Goal: Task Accomplishment & Management: Use online tool/utility

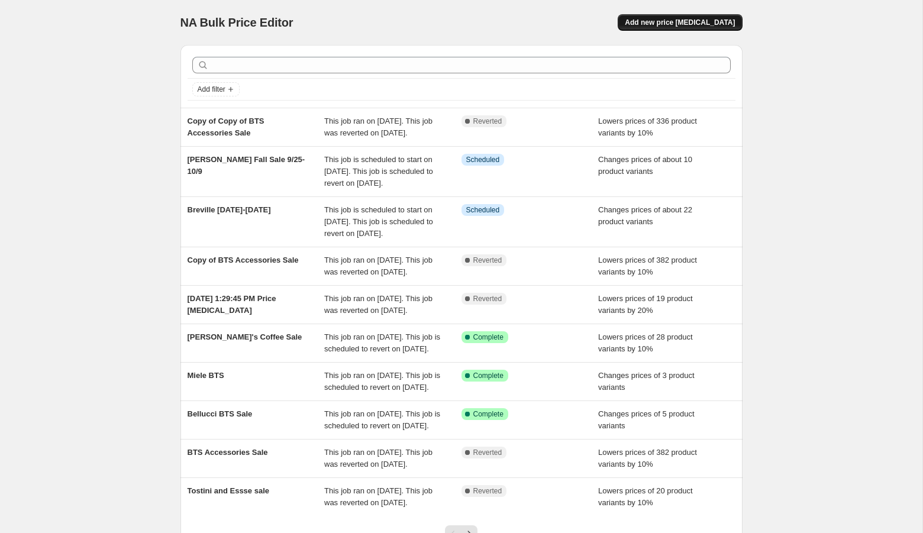
click at [672, 21] on span "Add new price [MEDICAL_DATA]" at bounding box center [680, 22] width 110 height 9
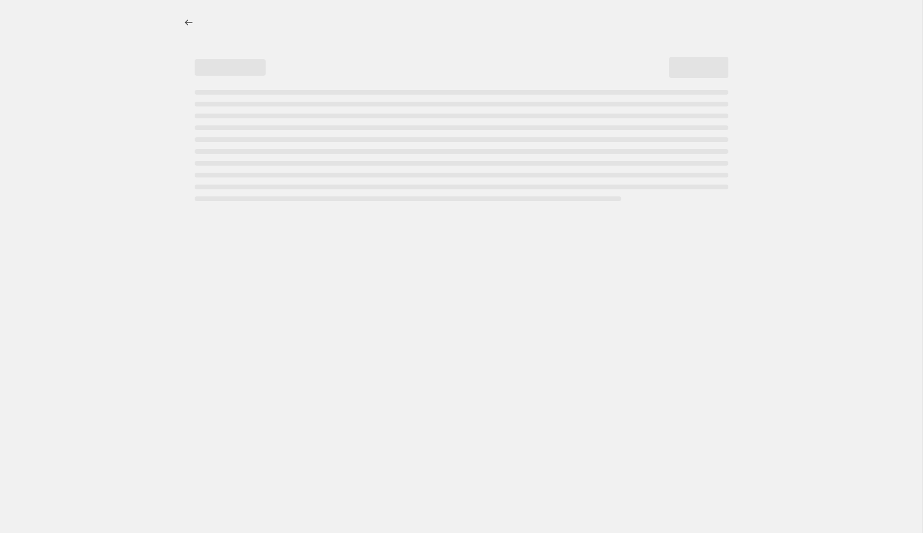
select select "percentage"
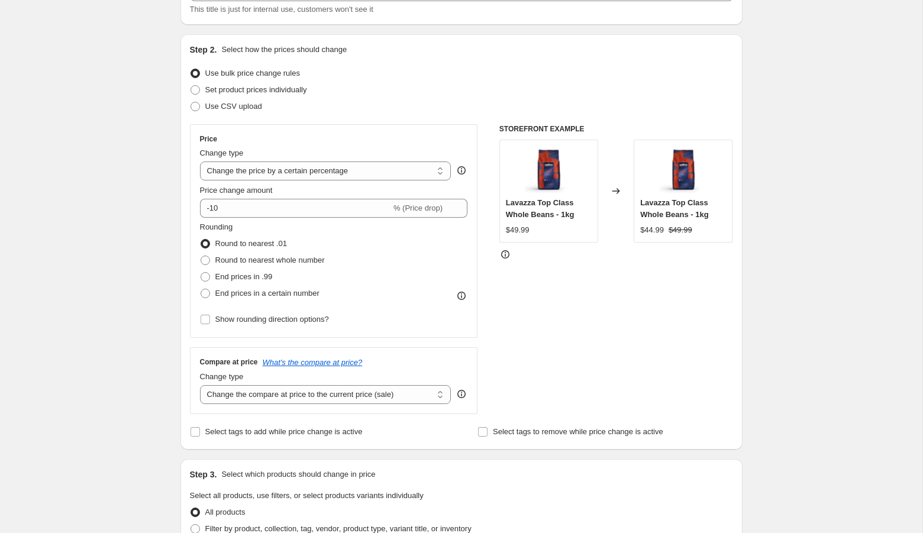
scroll to position [67, 0]
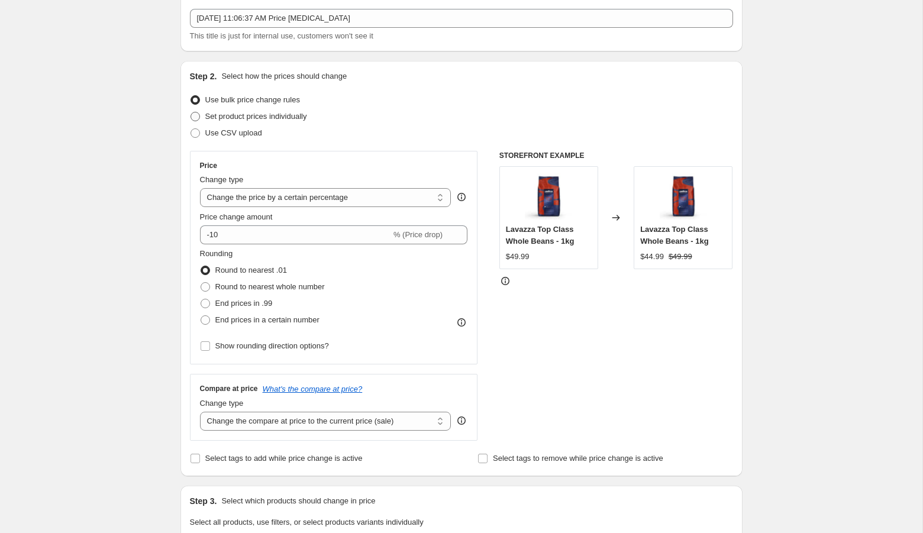
click at [256, 118] on span "Set product prices individually" at bounding box center [256, 116] width 102 height 9
click at [191, 112] on input "Set product prices individually" at bounding box center [191, 112] width 1 height 1
radio input "true"
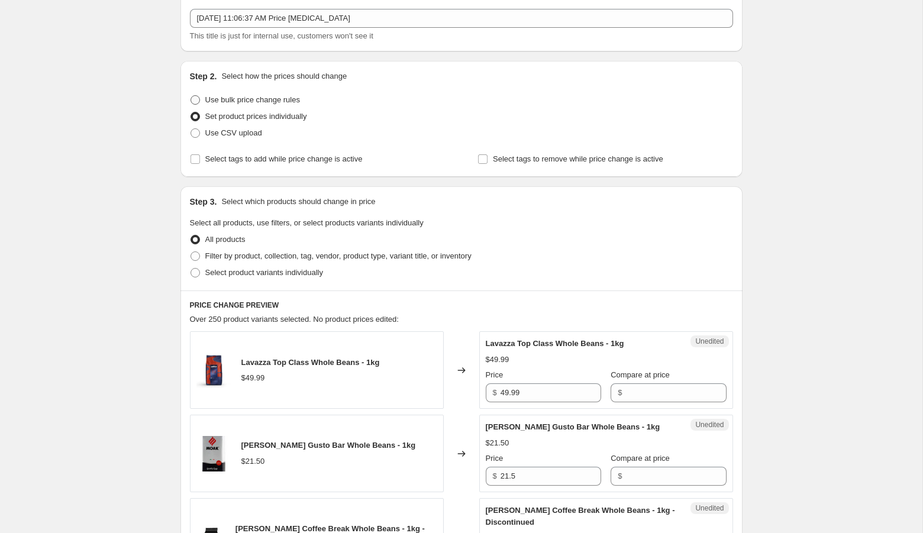
click at [259, 97] on span "Use bulk price change rules" at bounding box center [252, 99] width 95 height 9
click at [191, 96] on input "Use bulk price change rules" at bounding box center [191, 95] width 1 height 1
radio input "true"
select select "percentage"
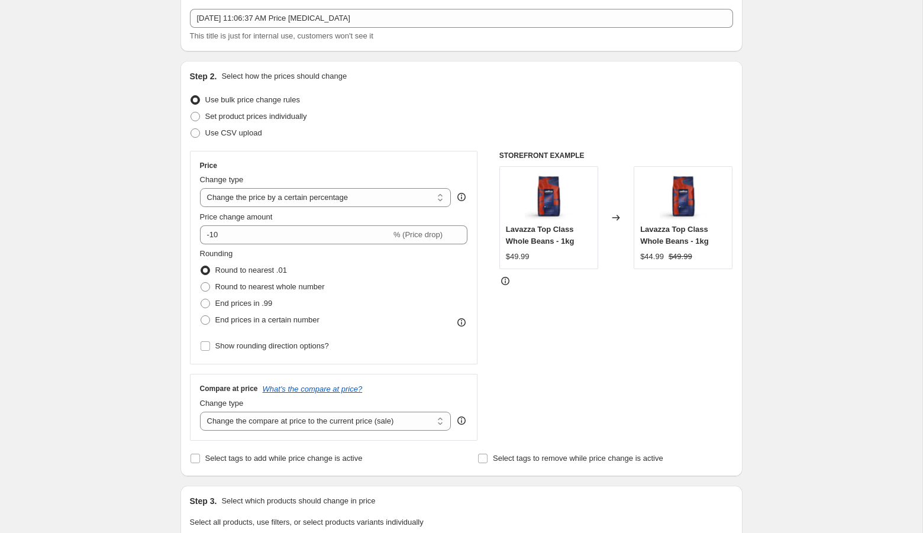
click at [161, 252] on div "Create new price [MEDICAL_DATA]. This page is ready Create new price [MEDICAL_D…" at bounding box center [461, 526] width 923 height 1187
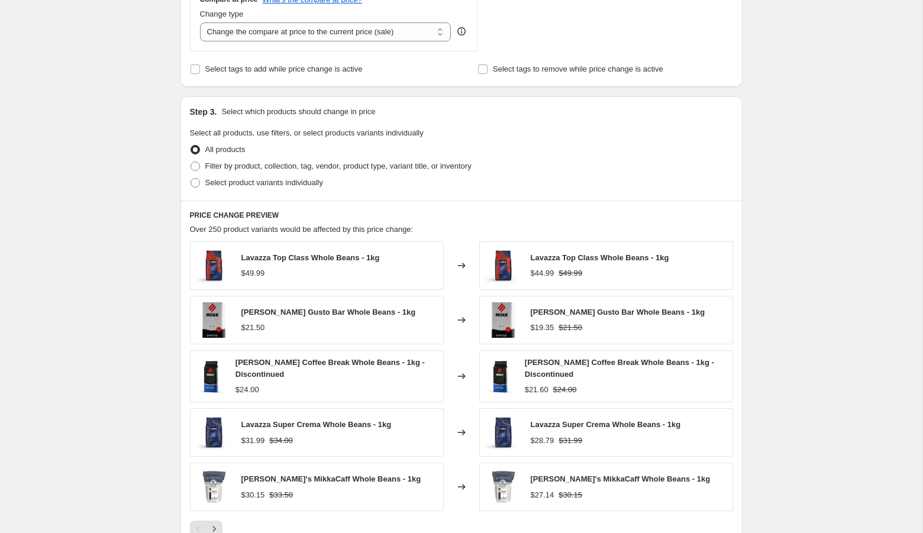
scroll to position [462, 0]
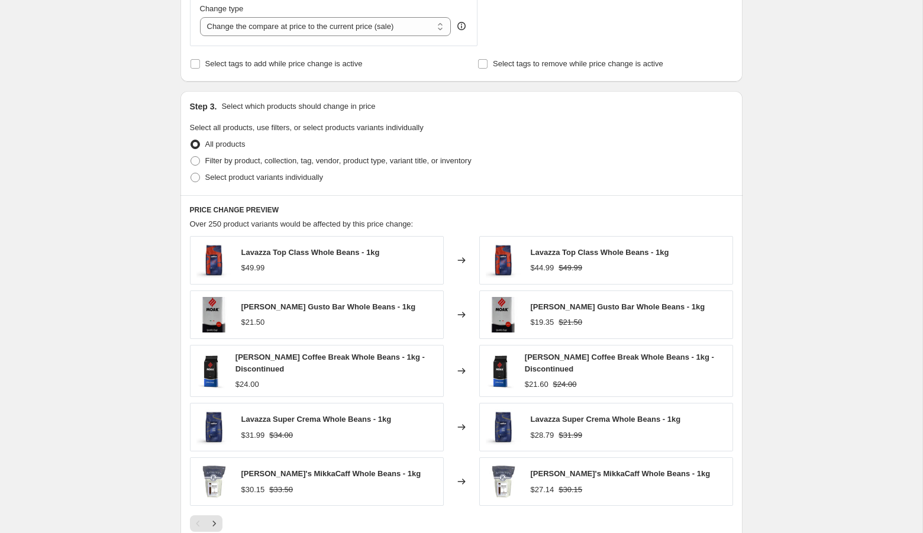
click at [114, 339] on div "Create new price [MEDICAL_DATA]. This page is ready Create new price [MEDICAL_D…" at bounding box center [461, 131] width 923 height 1187
click at [114, 338] on div "Create new price [MEDICAL_DATA]. This page is ready Create new price [MEDICAL_D…" at bounding box center [461, 131] width 923 height 1187
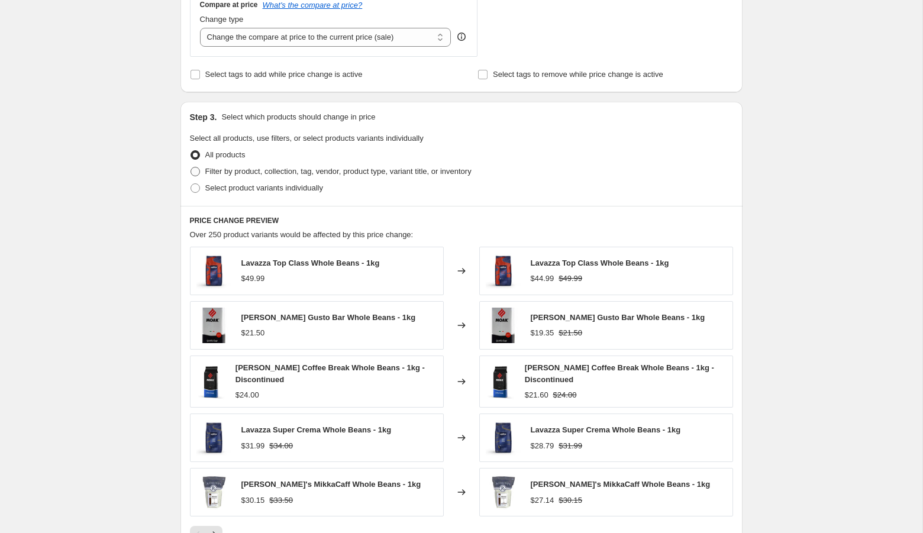
scroll to position [448, 0]
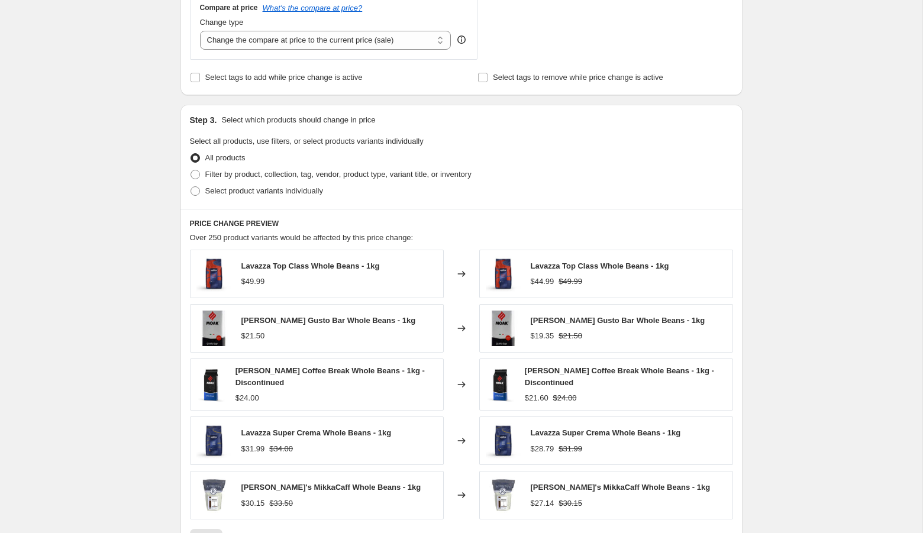
click at [370, 159] on div "All products" at bounding box center [461, 158] width 543 height 17
click at [362, 180] on label "Filter by product, collection, tag, vendor, product type, variant title, or inv…" at bounding box center [331, 174] width 282 height 17
click at [191, 170] on input "Filter by product, collection, tag, vendor, product type, variant title, or inv…" at bounding box center [191, 170] width 1 height 1
radio input "true"
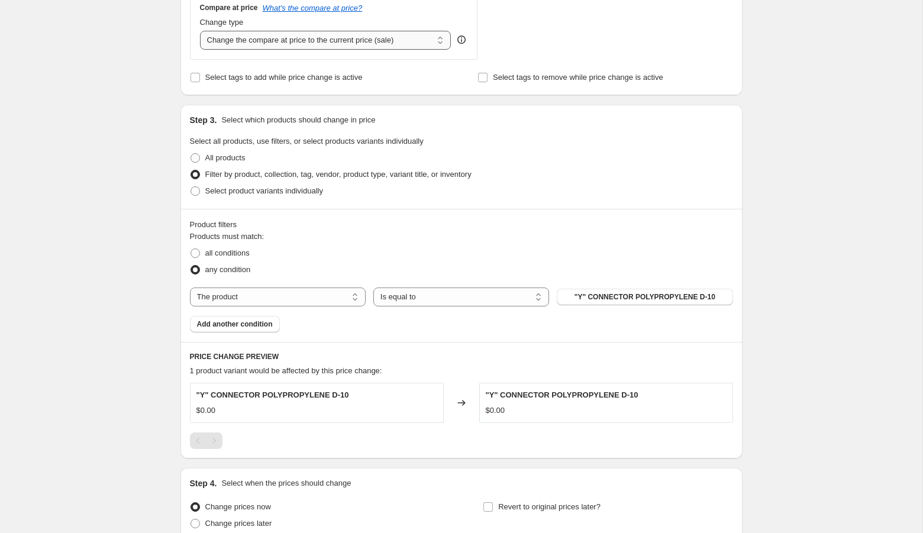
click at [391, 41] on select "Change the compare at price to the current price (sale) Change the compare at p…" at bounding box center [326, 40] width 252 height 19
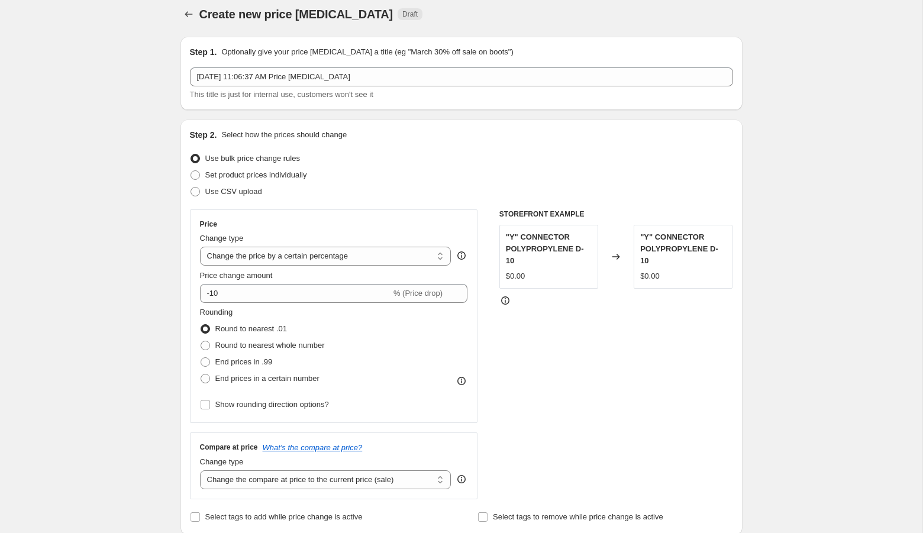
scroll to position [0, 0]
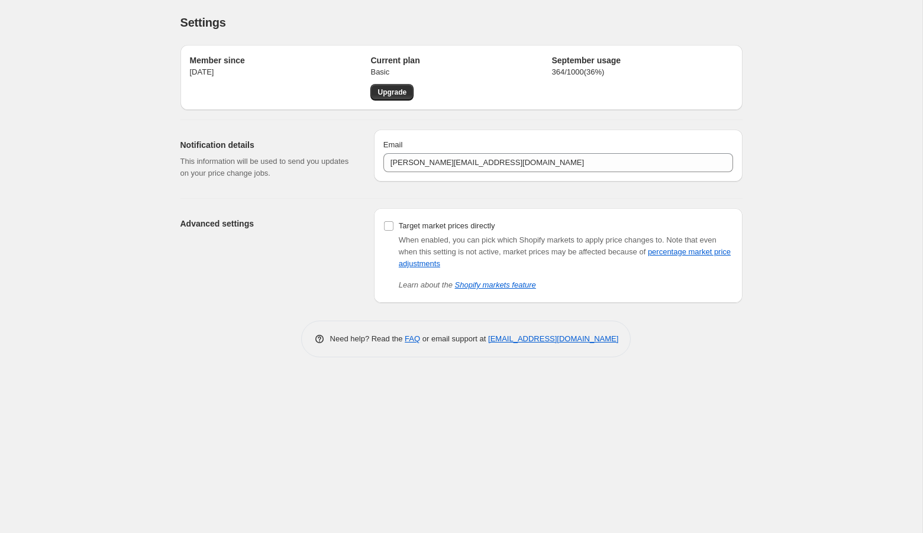
click at [329, 263] on div "Advanced settings" at bounding box center [273, 255] width 184 height 95
click at [387, 224] on input "Target market prices directly" at bounding box center [388, 225] width 9 height 9
checkbox input "true"
click at [331, 298] on div "Advanced settings" at bounding box center [273, 255] width 184 height 95
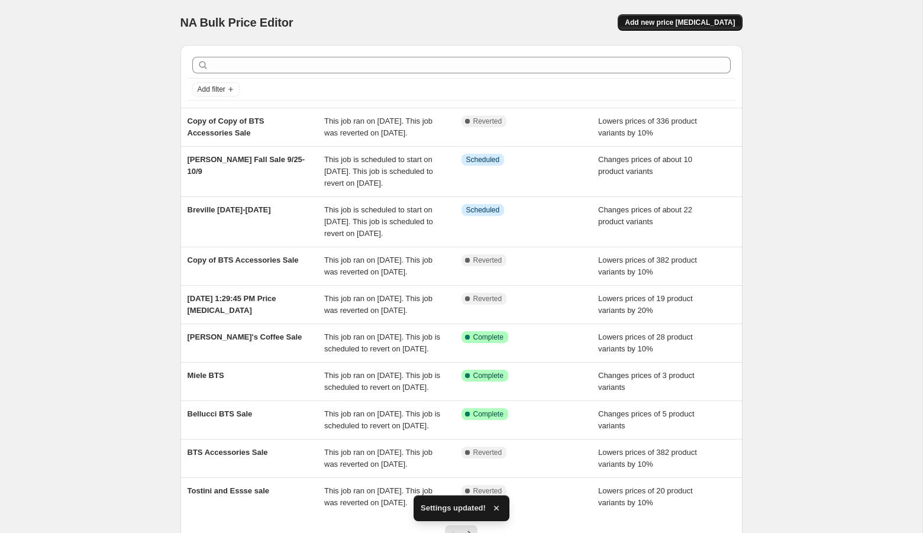
click at [682, 30] on button "Add new price [MEDICAL_DATA]" at bounding box center [680, 22] width 124 height 17
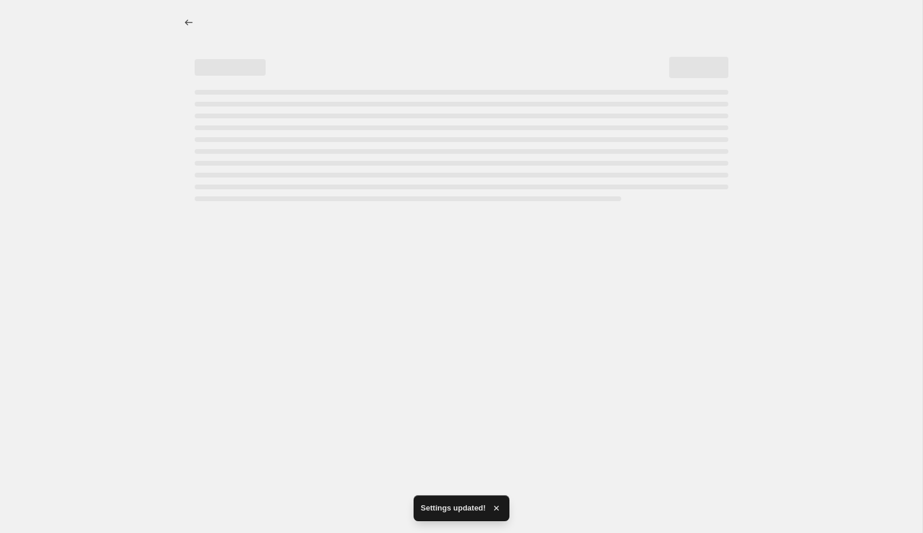
select select "percentage"
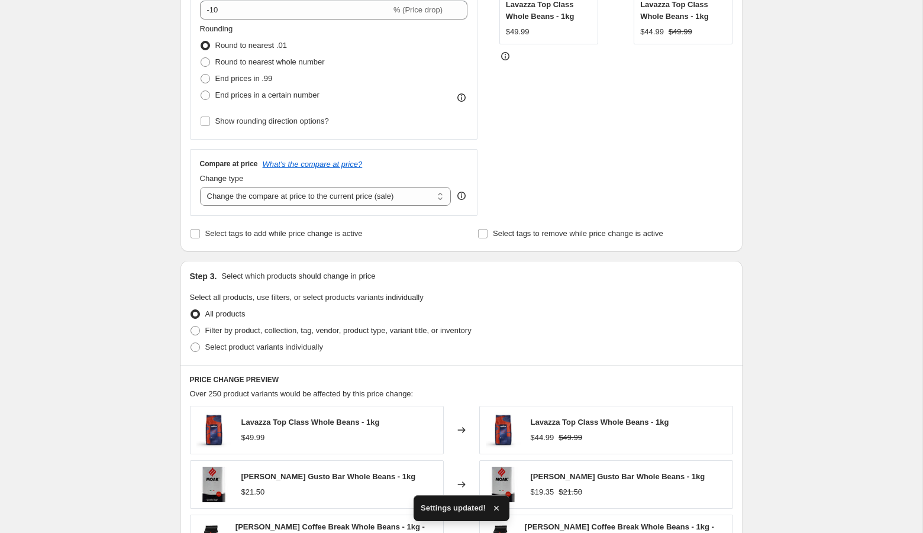
scroll to position [321, 0]
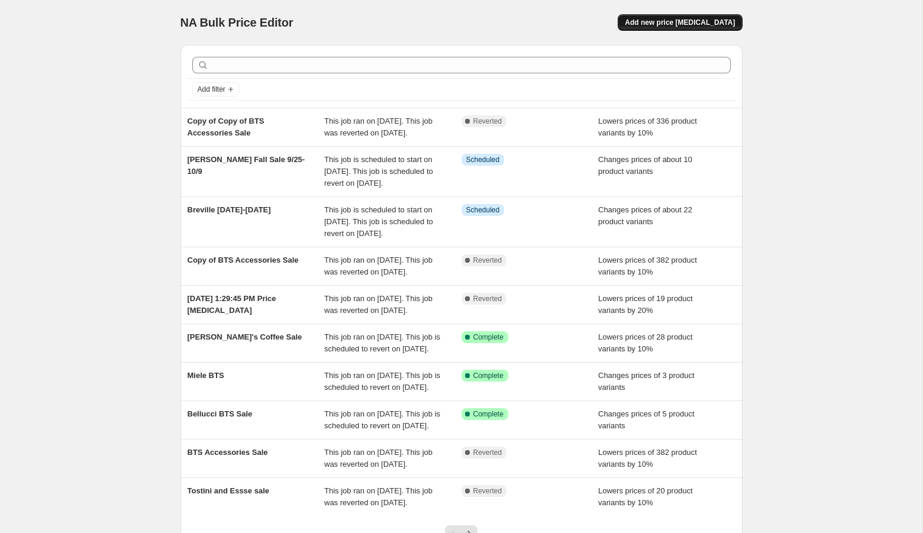
click at [681, 20] on span "Add new price [MEDICAL_DATA]" at bounding box center [680, 22] width 110 height 9
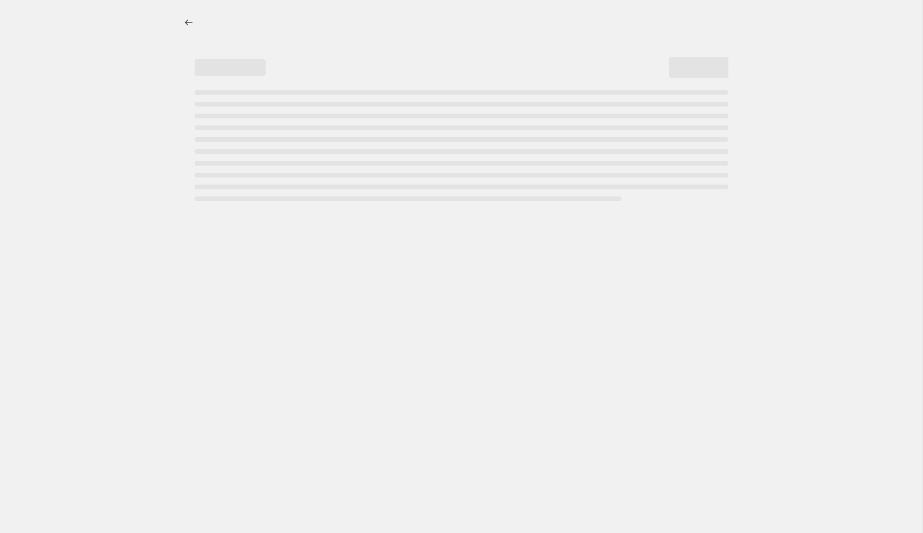
select select "percentage"
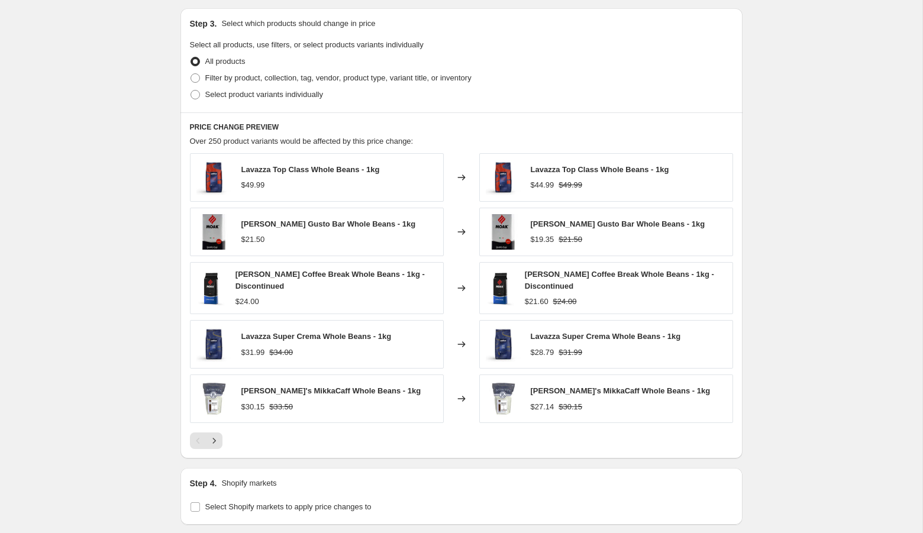
scroll to position [715, 0]
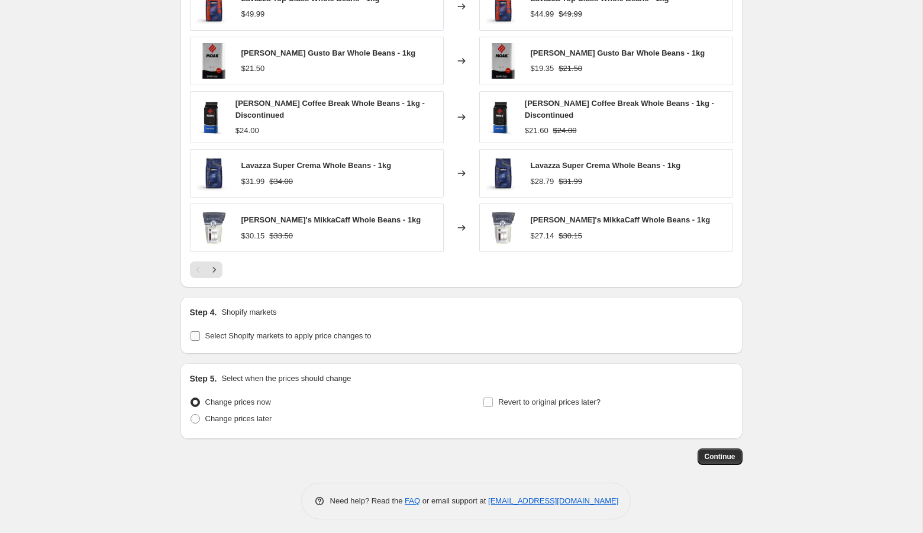
click at [275, 337] on span "Select Shopify markets to apply price changes to" at bounding box center [288, 335] width 166 height 9
click at [200, 337] on input "Select Shopify markets to apply price changes to" at bounding box center [195, 335] width 9 height 9
checkbox input "true"
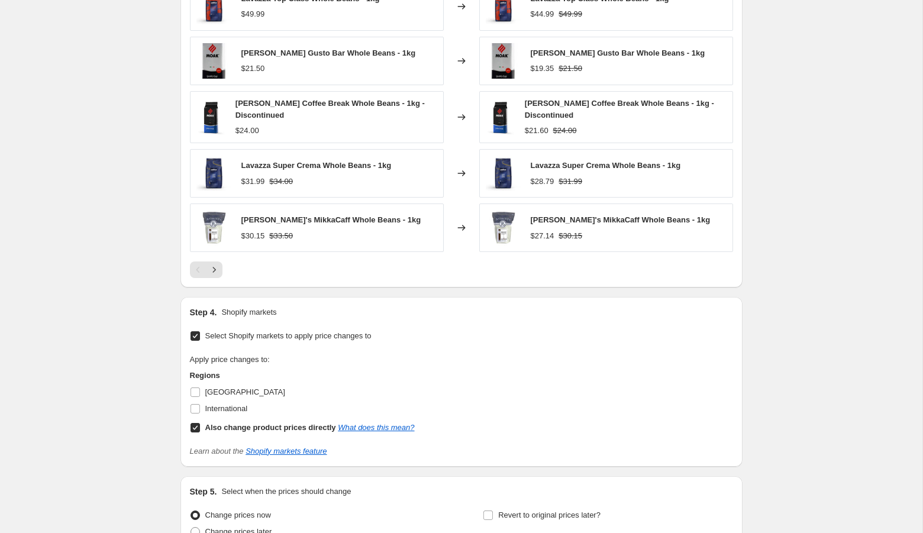
click at [391, 422] on div "Also change product prices directly What does this mean?" at bounding box center [309, 428] width 209 height 12
click at [200, 423] on input "Also change product prices directly What does this mean?" at bounding box center [195, 427] width 9 height 9
checkbox input "false"
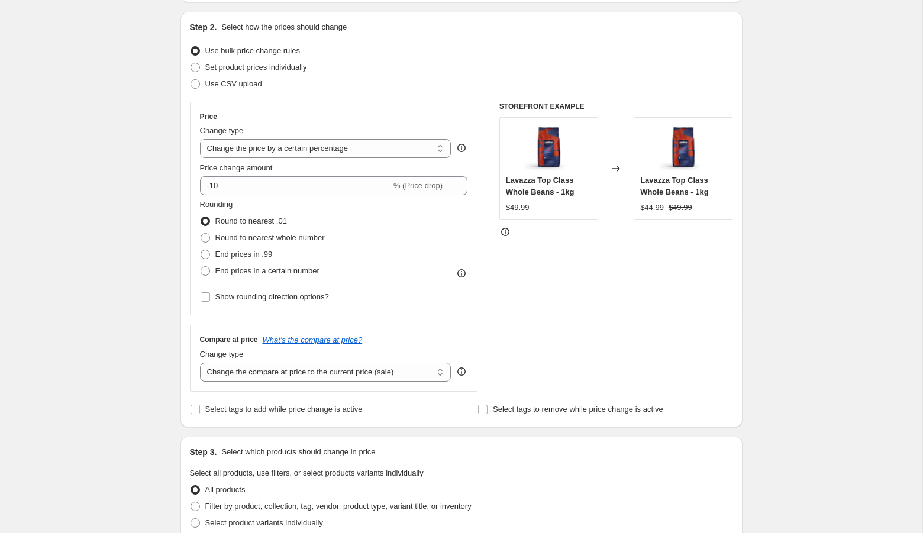
scroll to position [0, 0]
